Goal: Task Accomplishment & Management: Manage account settings

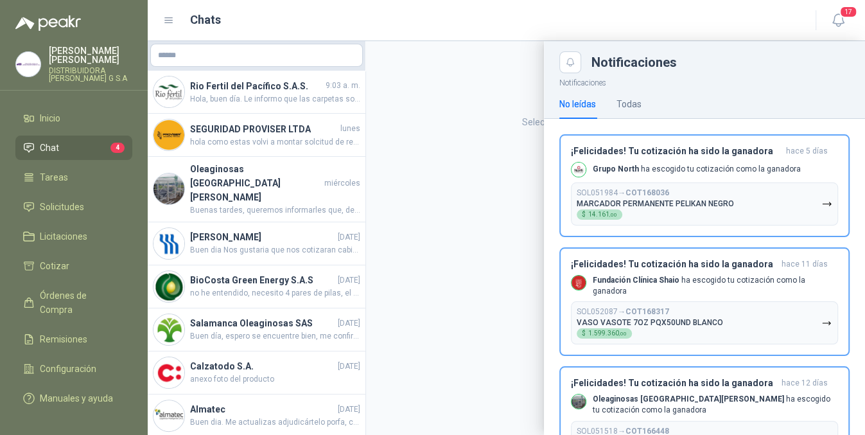
click at [456, 239] on div at bounding box center [506, 238] width 717 height 394
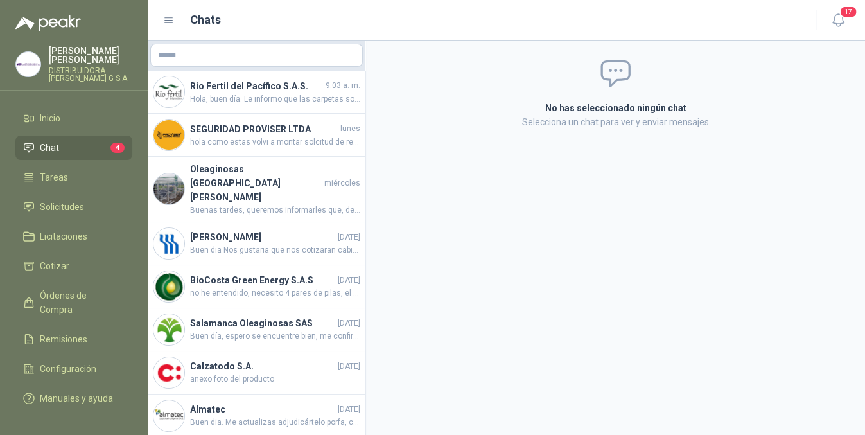
click at [164, 15] on icon at bounding box center [169, 21] width 12 height 12
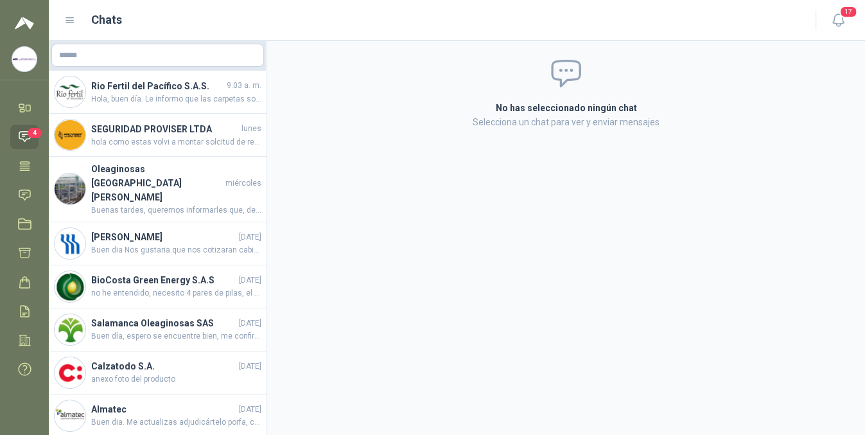
click at [71, 26] on div "Chats" at bounding box center [432, 20] width 736 height 18
click at [71, 23] on icon at bounding box center [70, 21] width 12 height 12
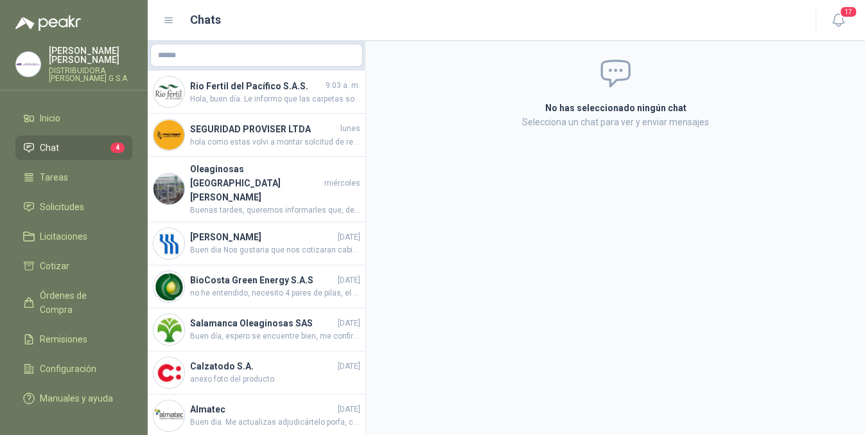
click at [71, 23] on img at bounding box center [47, 22] width 65 height 15
click at [80, 327] on link "Remisiones" at bounding box center [73, 339] width 117 height 24
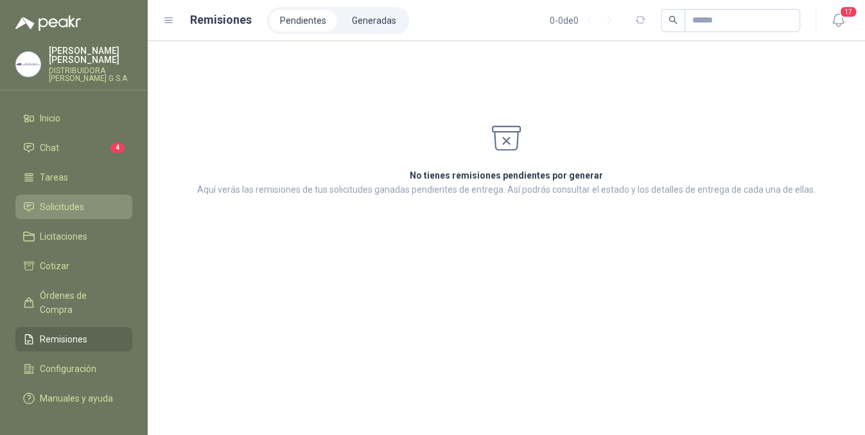
click at [57, 204] on span "Solicitudes" at bounding box center [62, 207] width 44 height 14
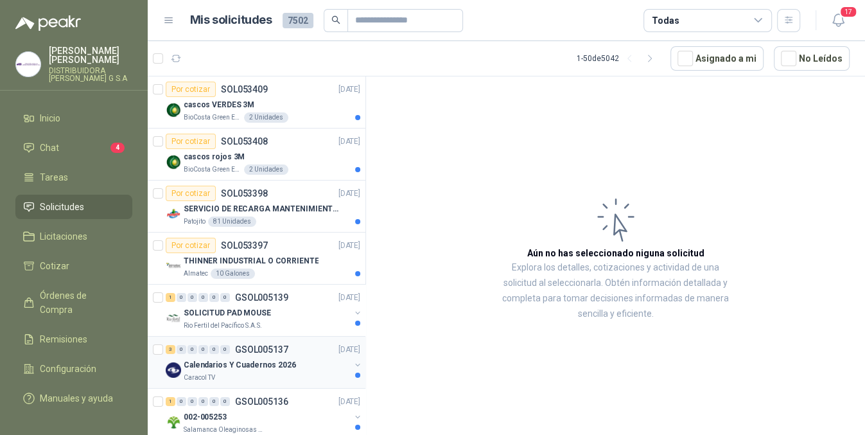
scroll to position [235, 0]
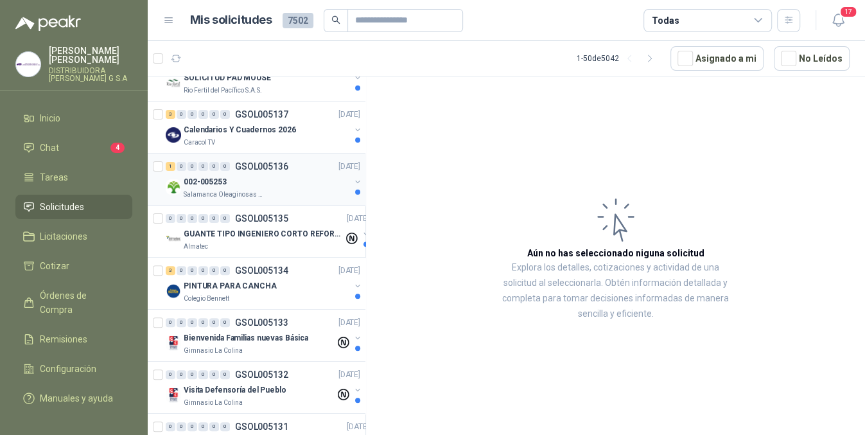
click at [284, 189] on div "Salamanca Oleaginosas SAS" at bounding box center [267, 194] width 166 height 10
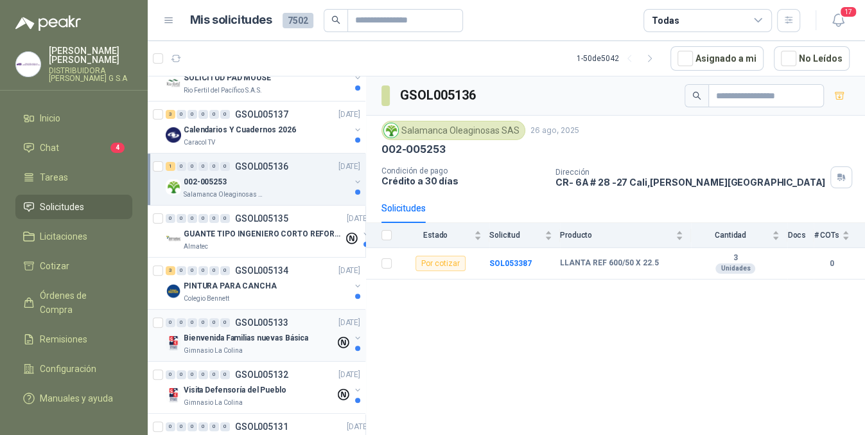
scroll to position [471, 0]
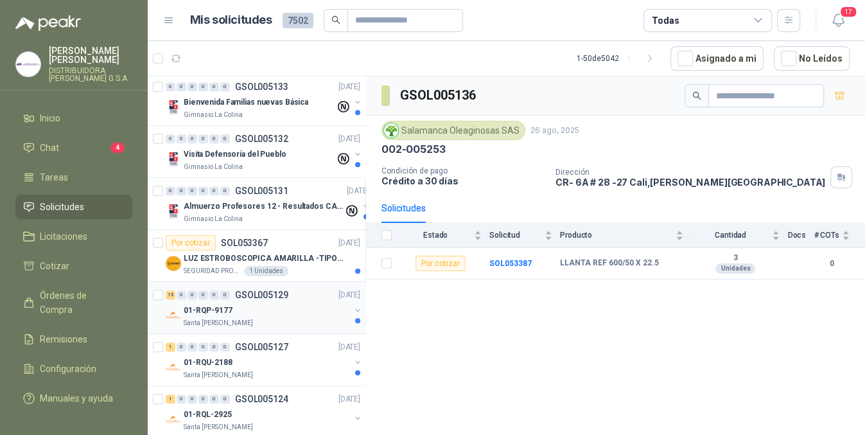
click at [275, 308] on div "01-RQP-9177" at bounding box center [267, 309] width 166 height 15
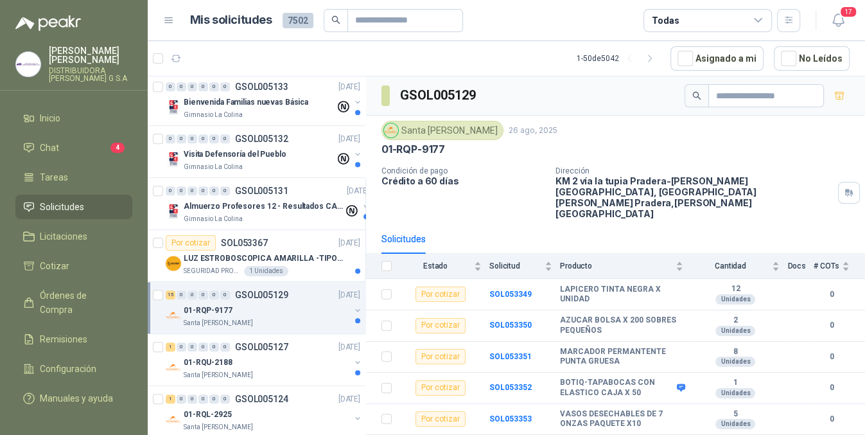
scroll to position [706, 0]
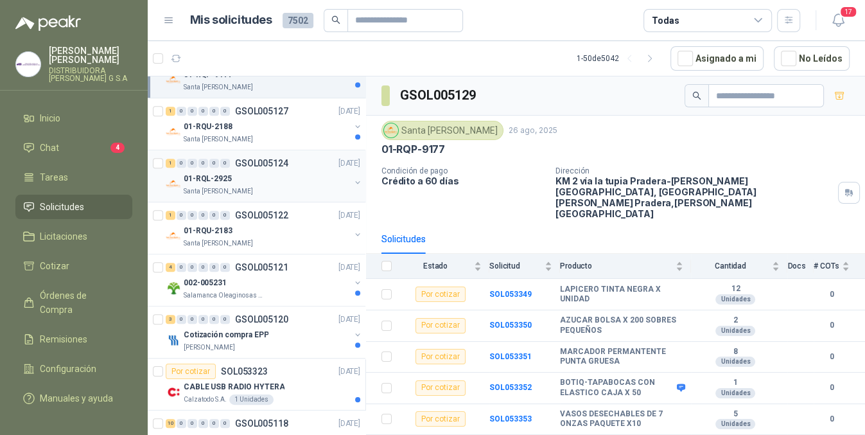
click at [283, 196] on div "1 0 0 0 0 0 GSOL005124 [DATE] 01-RQL-2925 [GEOGRAPHIC_DATA][PERSON_NAME]" at bounding box center [257, 176] width 218 height 52
click at [283, 213] on p "GSOL005122" at bounding box center [261, 215] width 53 height 9
click at [353, 231] on button "button" at bounding box center [358, 234] width 10 height 10
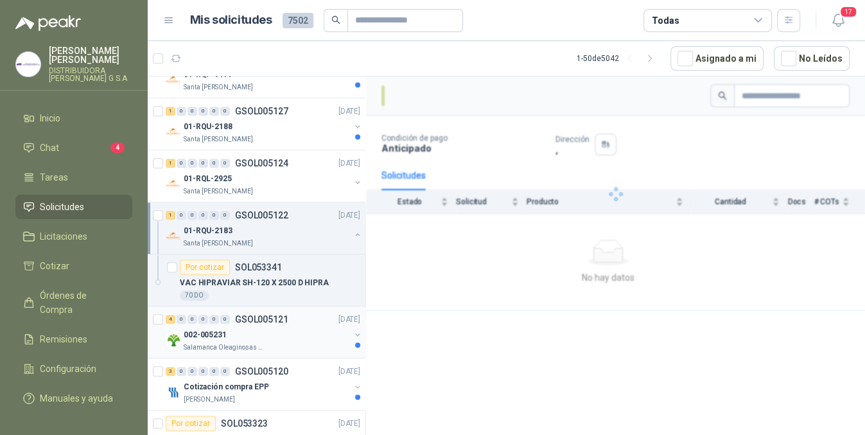
click at [315, 336] on div "002-005231" at bounding box center [267, 334] width 166 height 15
click at [265, 127] on div "01-RQU-2188" at bounding box center [267, 126] width 166 height 15
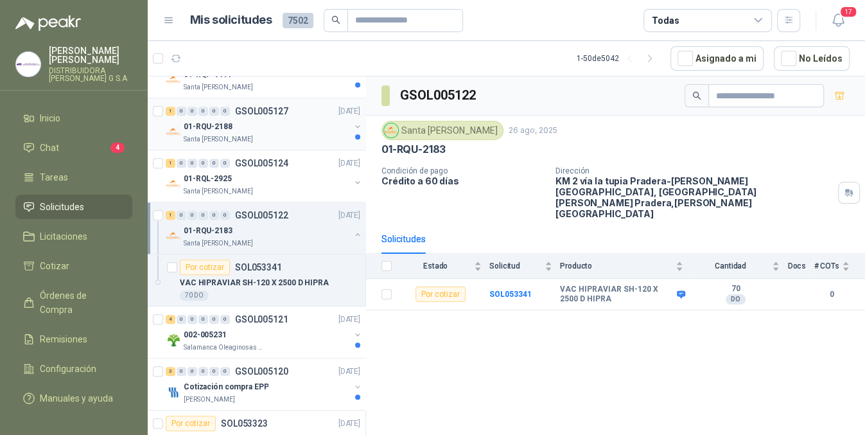
click at [353, 123] on button "button" at bounding box center [358, 126] width 10 height 10
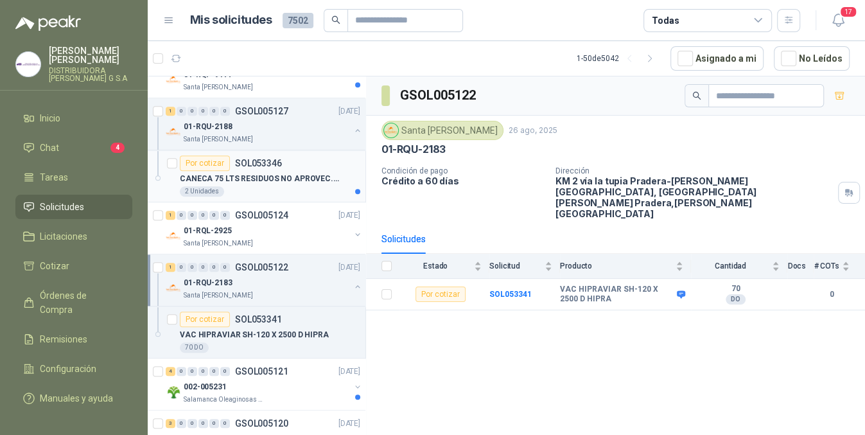
click at [286, 177] on p "CANECA 75 LTS RESIDUOS NO APROVEC. NEGRO" at bounding box center [260, 179] width 160 height 12
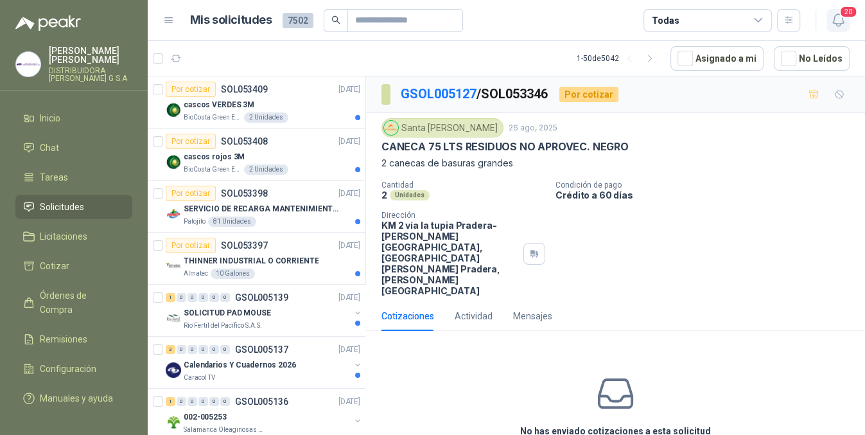
click at [831, 20] on icon "button" at bounding box center [838, 20] width 16 height 16
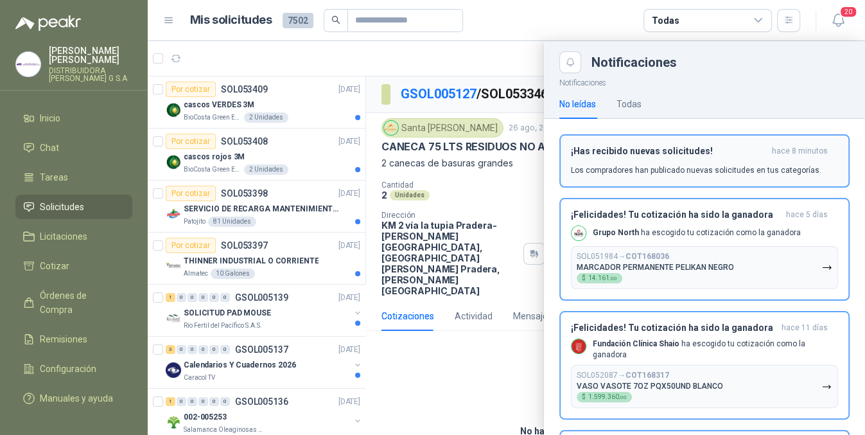
click at [638, 150] on h3 "¡Has recibido nuevas solicitudes!" at bounding box center [669, 151] width 196 height 11
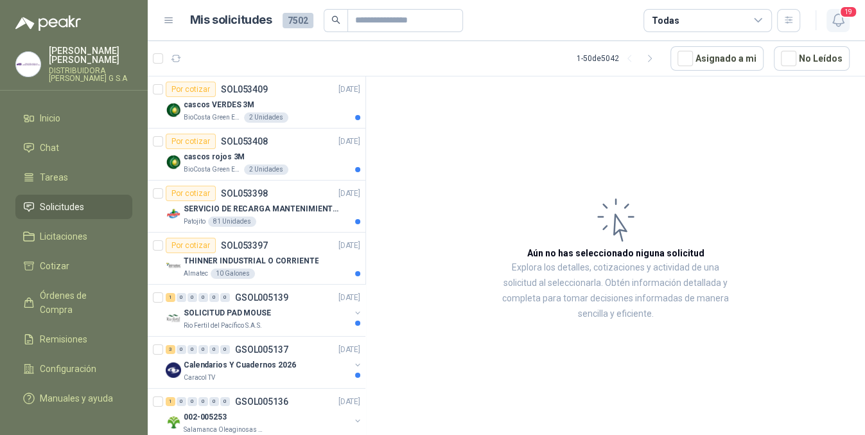
click at [832, 21] on icon "button" at bounding box center [838, 20] width 16 height 16
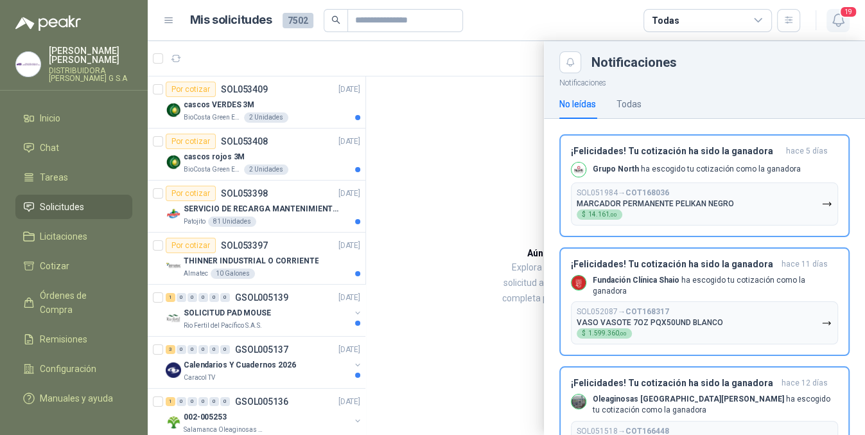
click at [844, 22] on icon "button" at bounding box center [838, 20] width 16 height 16
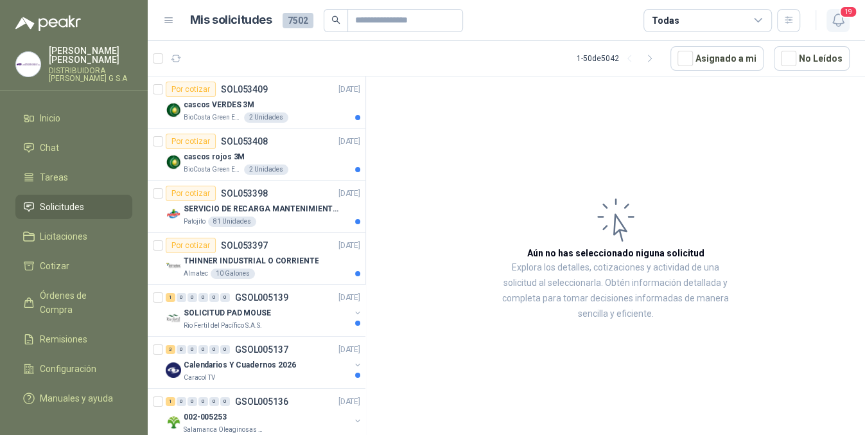
click at [844, 22] on icon "button" at bounding box center [838, 20] width 16 height 16
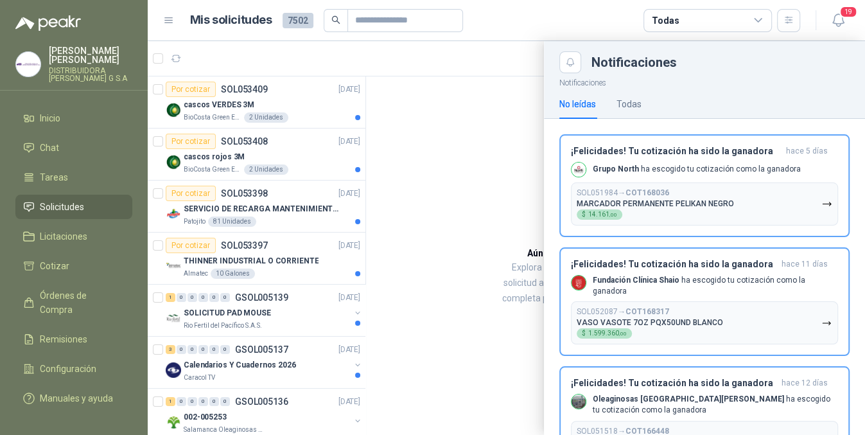
click at [491, 181] on div at bounding box center [506, 238] width 717 height 394
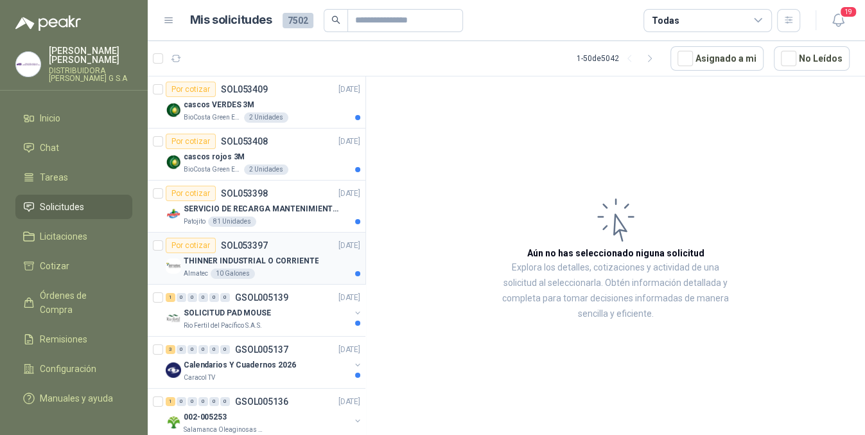
click at [302, 253] on div "THINNER INDUSTRIAL O CORRIENTE" at bounding box center [272, 260] width 177 height 15
